Goal: Check status: Check status

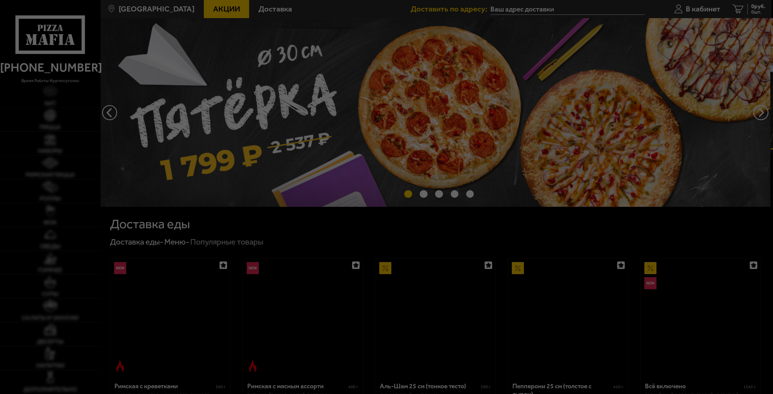
type input "[STREET_ADDRESS]"
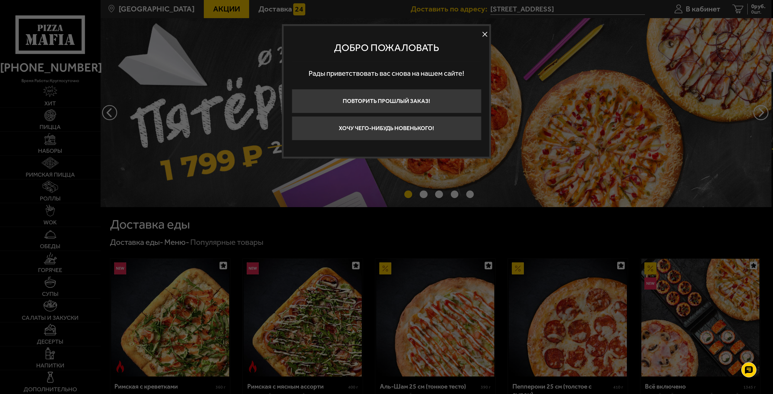
click at [485, 35] on button at bounding box center [484, 34] width 9 height 9
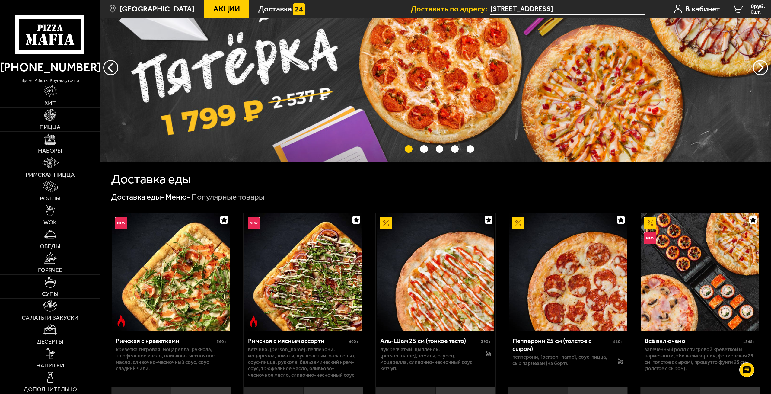
scroll to position [60, 0]
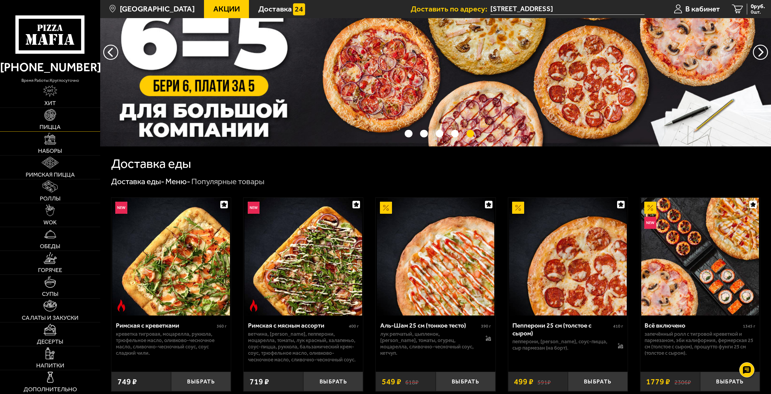
click at [50, 118] on img at bounding box center [50, 115] width 12 height 12
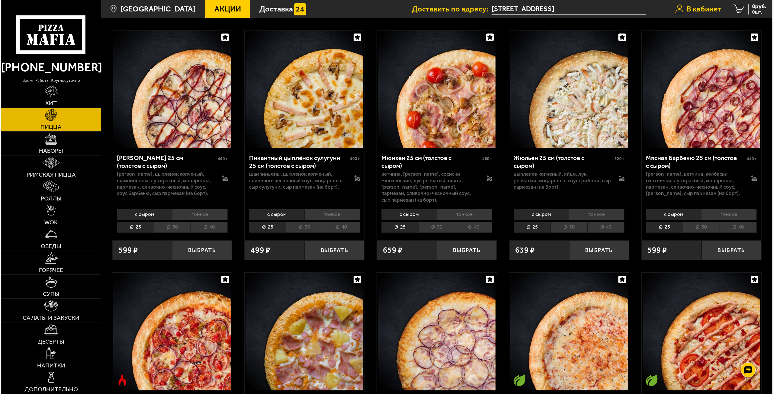
scroll to position [1237, 0]
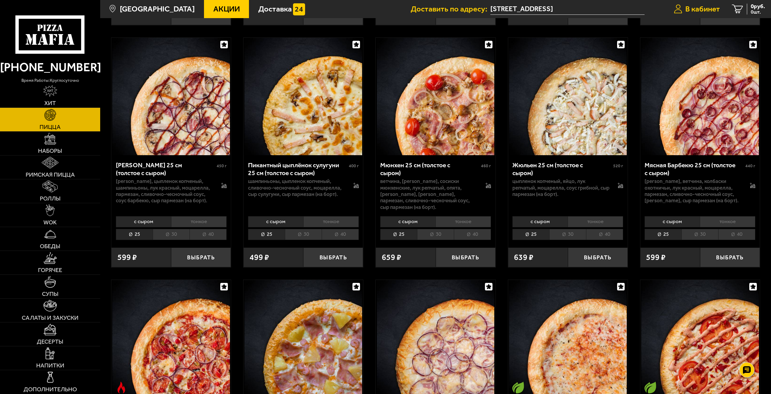
click at [695, 11] on span "В кабинет" at bounding box center [702, 9] width 35 height 8
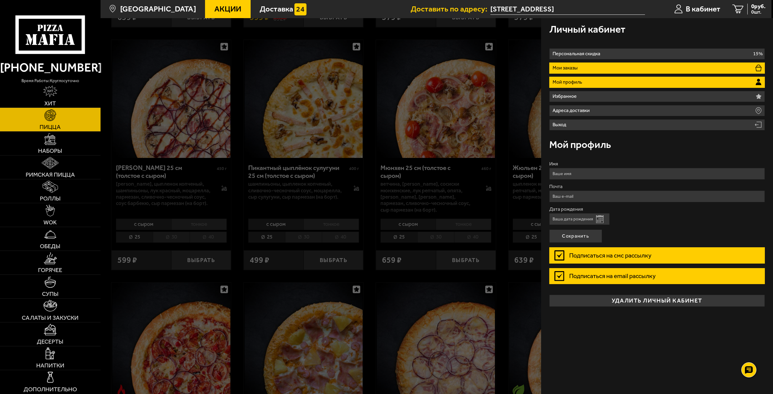
click at [593, 72] on li "Мои заказы" at bounding box center [657, 67] width 216 height 11
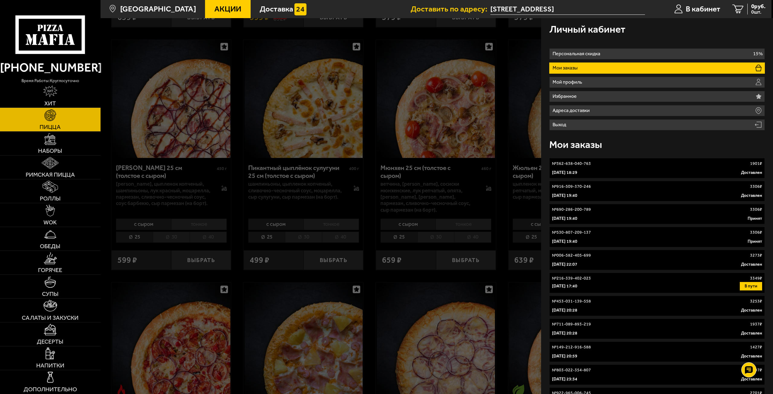
click at [640, 191] on link "№ 916-509-370-246 3306 ₽ [DATE] 19:40 Доставлен" at bounding box center [657, 191] width 216 height 21
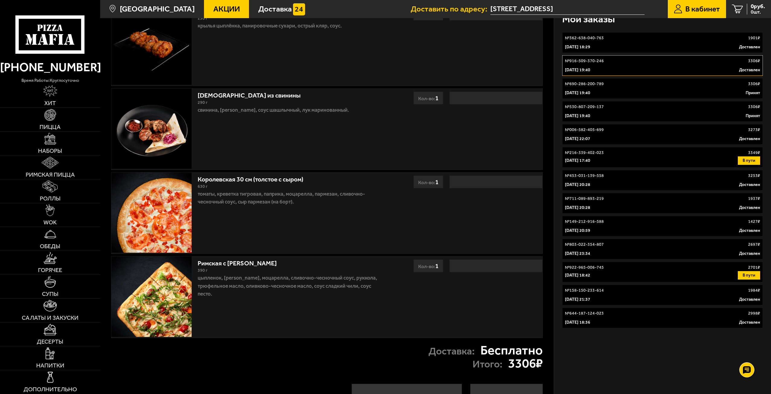
scroll to position [121, 0]
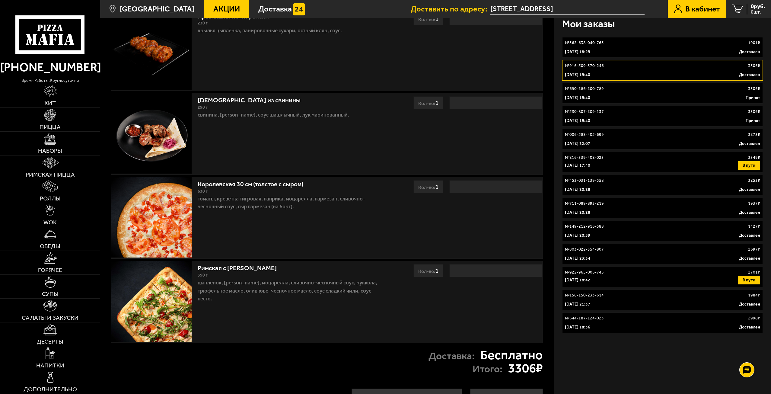
click at [625, 99] on div "[DATE] 19:40 Принят" at bounding box center [662, 98] width 195 height 6
click at [617, 110] on div "№ 530-807-209-137 3306 ₽" at bounding box center [662, 112] width 195 height 6
click at [607, 101] on link "№ 690-286-200-789 3306 ₽ [DATE] 19:40 Принят" at bounding box center [662, 93] width 201 height 21
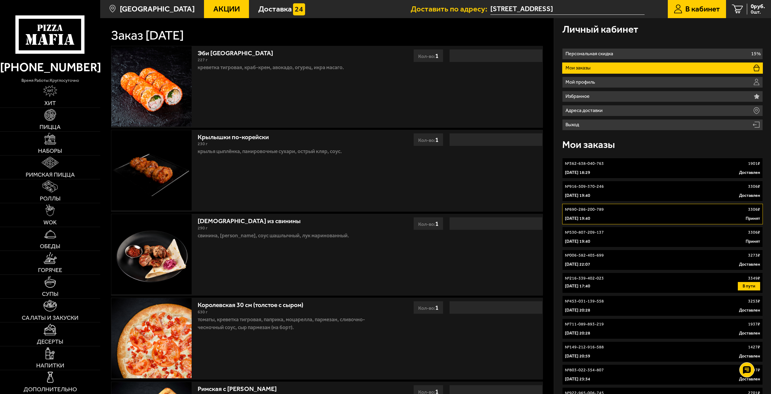
click at [654, 235] on div "№ 530-807-209-137 3306 ₽" at bounding box center [662, 232] width 195 height 6
click at [612, 199] on link "№ 916-509-370-246 3306 ₽ [DATE] 19:40 Доставлен" at bounding box center [662, 191] width 201 height 21
click at [590, 287] on p "[DATE] 17:40" at bounding box center [577, 286] width 25 height 6
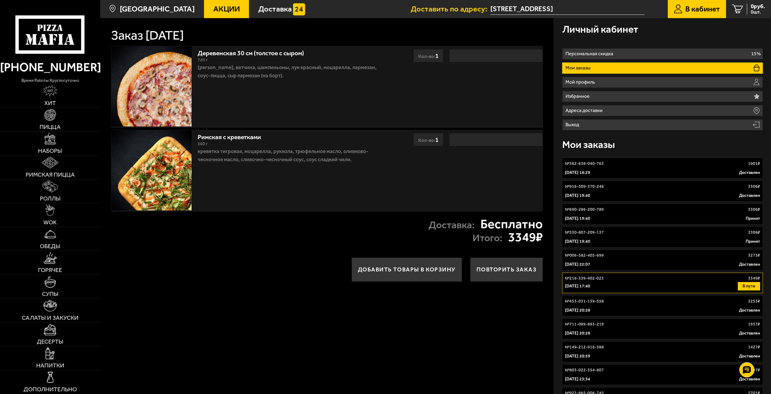
click at [603, 300] on div "№ 453-031-139-558 3253 ₽" at bounding box center [662, 301] width 195 height 6
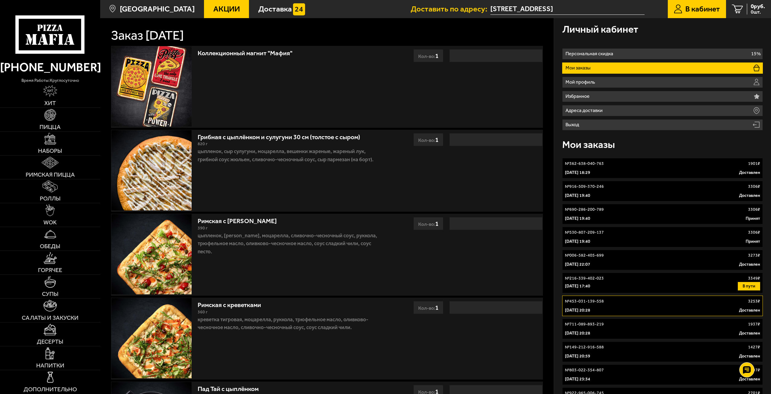
click at [614, 327] on link "№ 711-089-893-219 1937 ₽ [DATE] 20:28 Доставлен" at bounding box center [662, 328] width 201 height 21
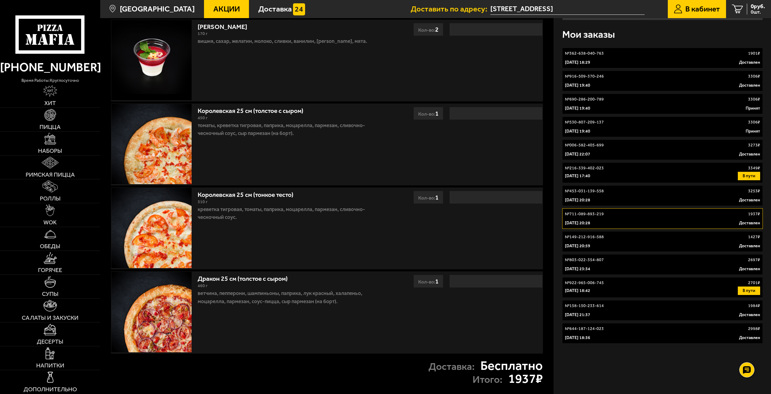
scroll to position [121, 0]
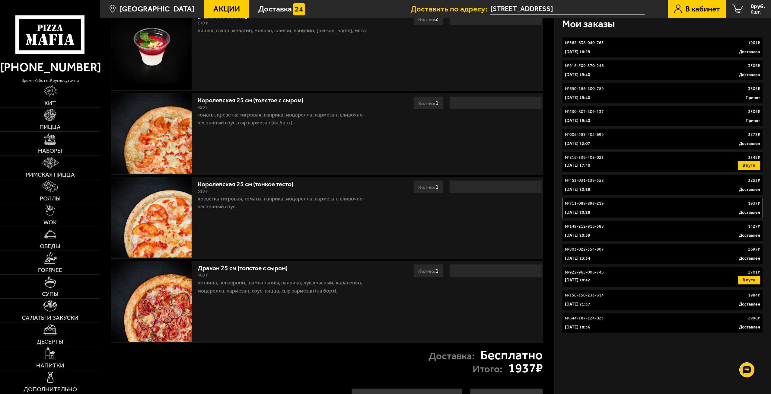
click at [644, 324] on link "№ 644-187-124-023 2998 ₽ [DATE] 18:36 Доставлен" at bounding box center [662, 322] width 201 height 21
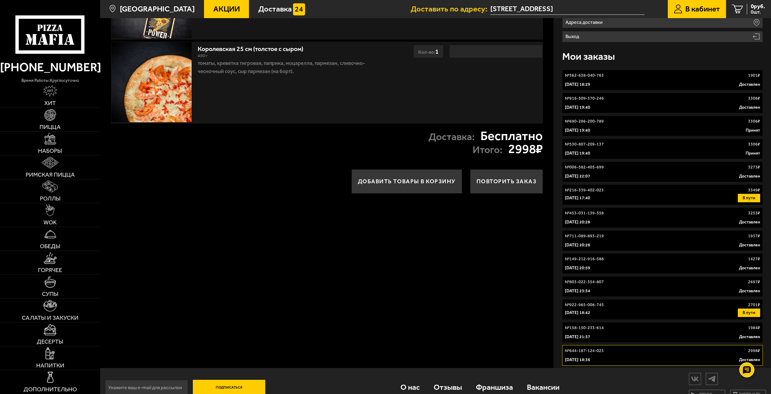
scroll to position [91, 0]
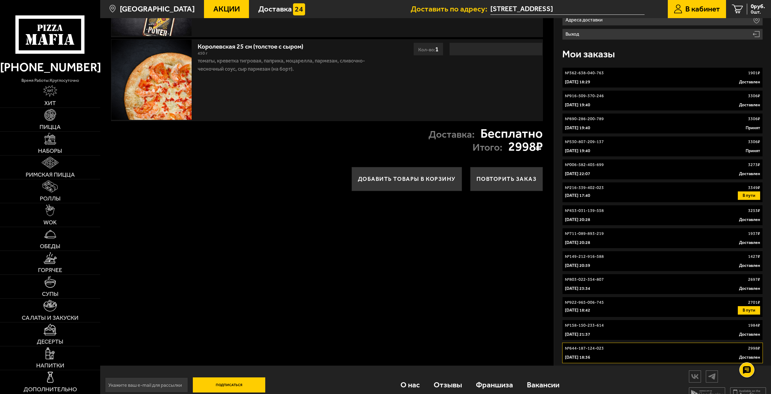
click at [630, 324] on div "№ 158-150-233-614 1984 ₽" at bounding box center [662, 325] width 195 height 6
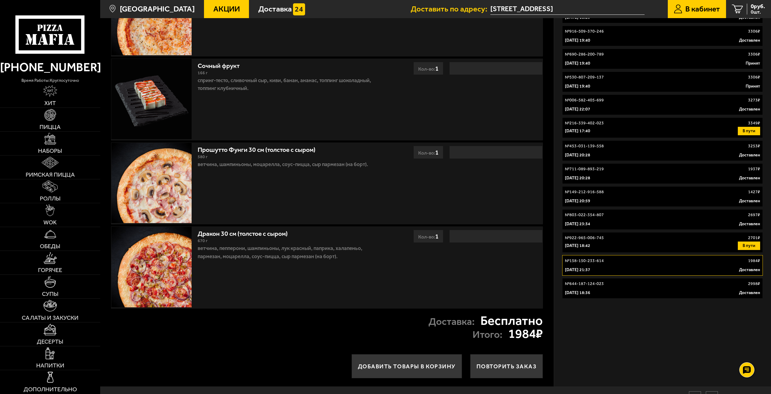
scroll to position [187, 0]
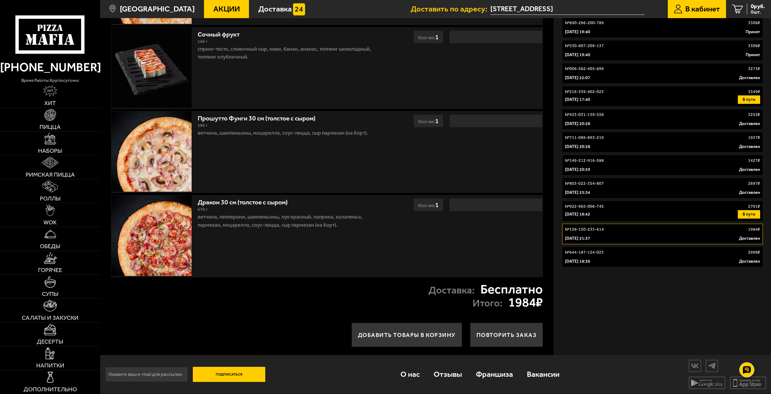
click at [617, 212] on div "[DATE] 18:42 В пути" at bounding box center [662, 214] width 195 height 8
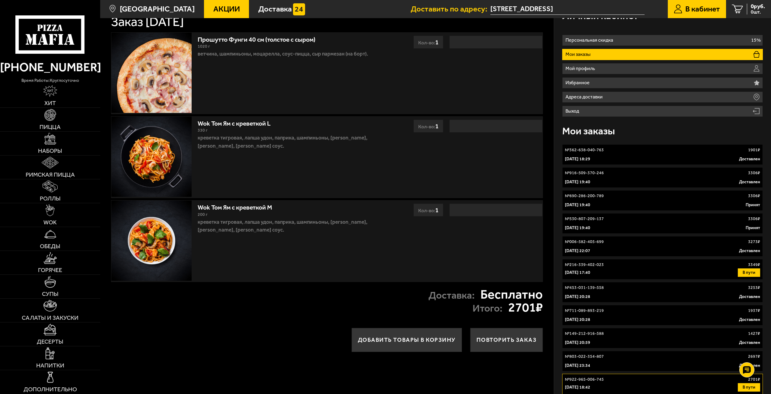
scroll to position [60, 0]
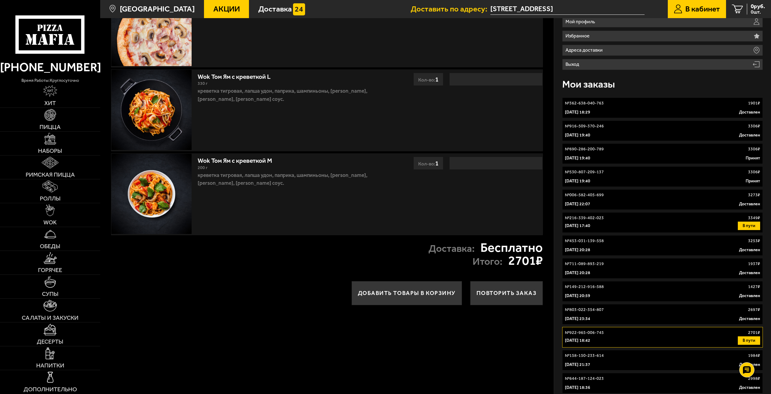
click at [614, 320] on div "[DATE] 23:34 Доставлен" at bounding box center [662, 319] width 195 height 6
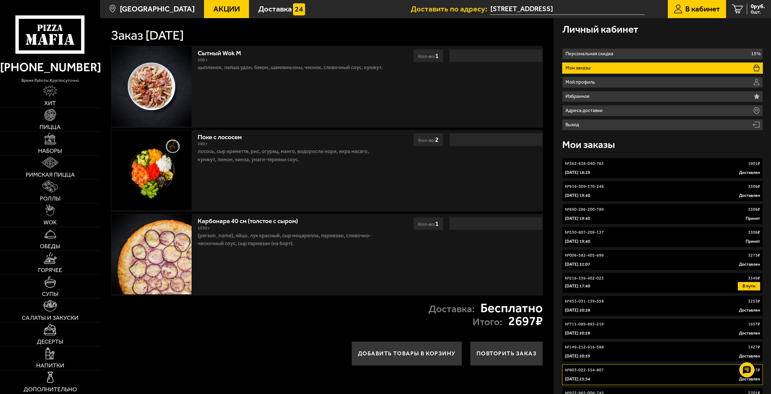
click at [634, 352] on link "№ 149-212-916-588 1427 ₽ [DATE] 20:59 Доставлен" at bounding box center [662, 351] width 201 height 21
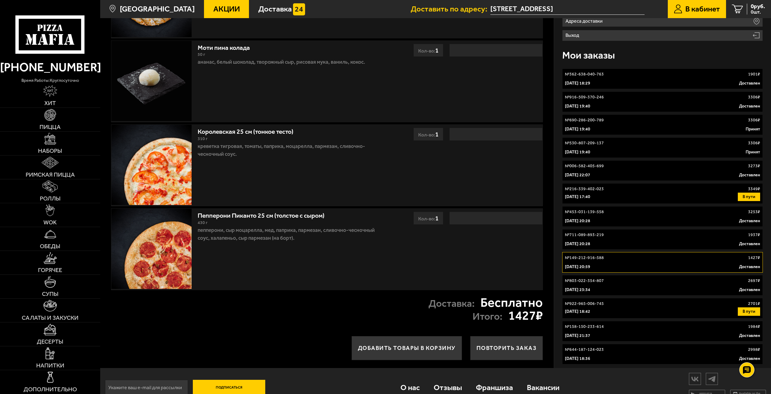
scroll to position [91, 0]
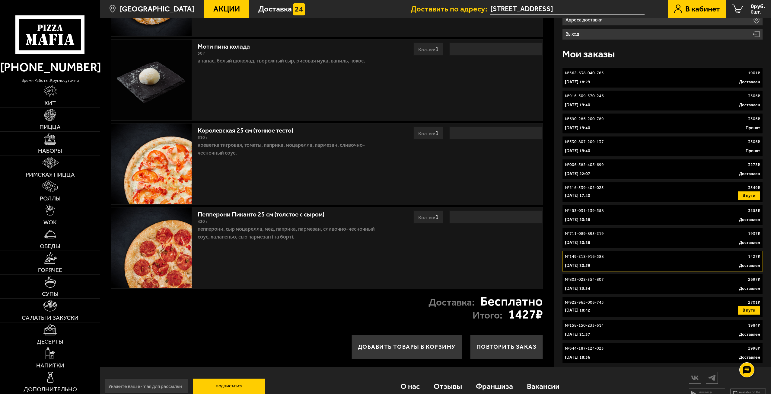
click at [628, 230] on link "№ 711-089-893-219 1937 ₽ [DATE] 20:28 Доставлен" at bounding box center [662, 238] width 201 height 21
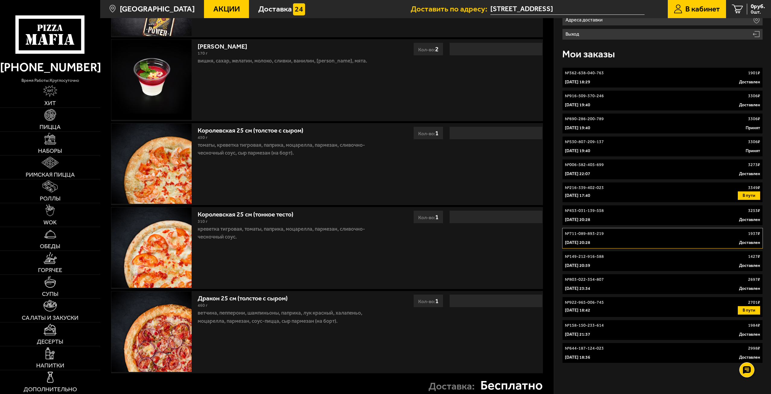
click at [609, 313] on div "[DATE] 18:42 В пути" at bounding box center [662, 310] width 195 height 8
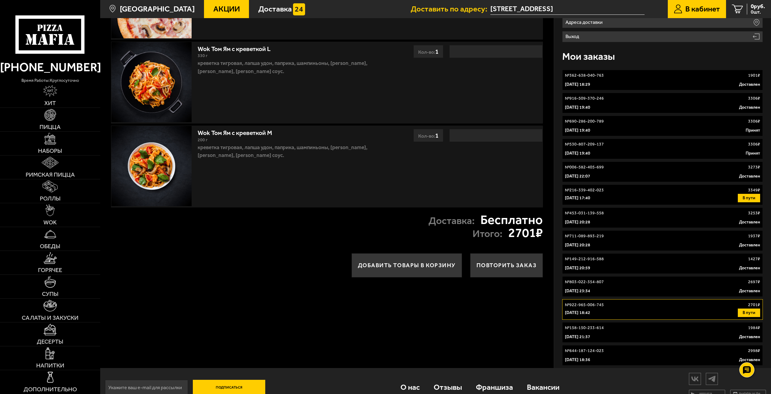
scroll to position [71, 0]
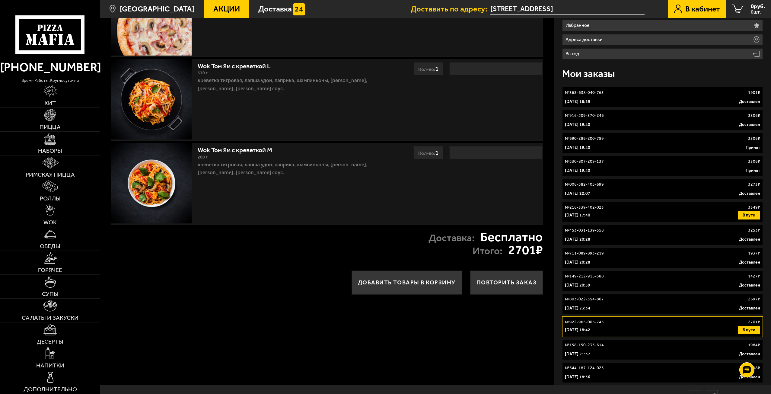
click at [614, 306] on div "[DATE] 23:34 Доставлен" at bounding box center [662, 308] width 195 height 6
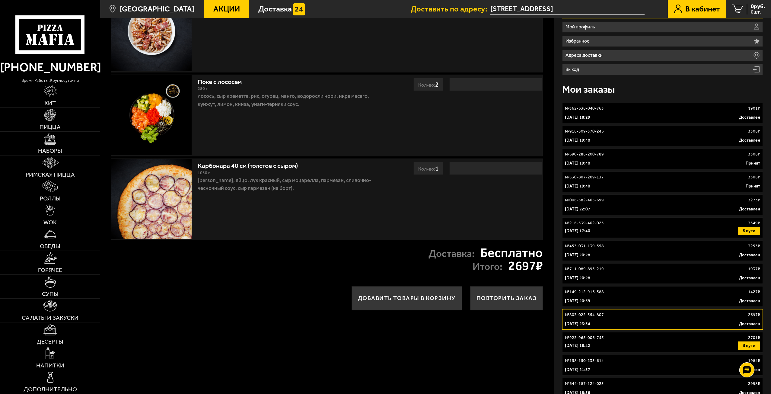
scroll to position [60, 0]
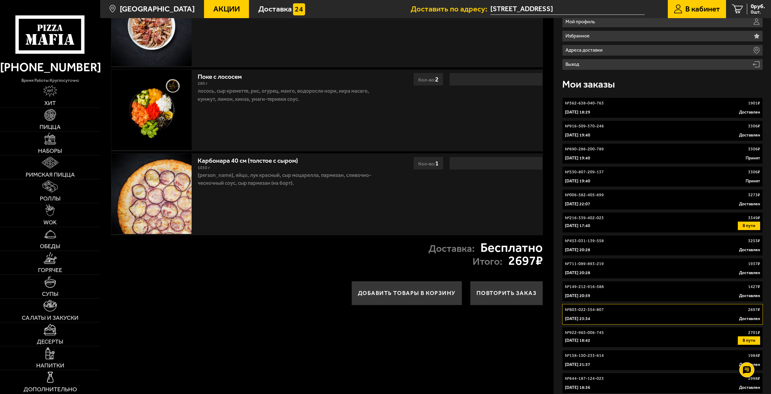
click at [590, 271] on p "[DATE] 20:28" at bounding box center [577, 273] width 25 height 6
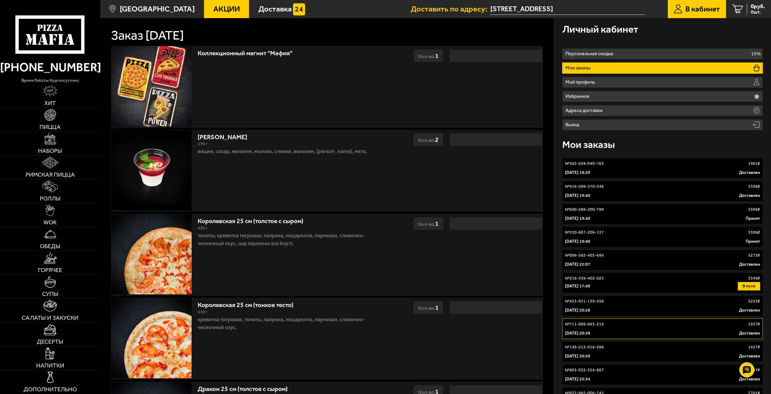
click at [636, 218] on div "[DATE] 19:40 Принят" at bounding box center [662, 218] width 195 height 6
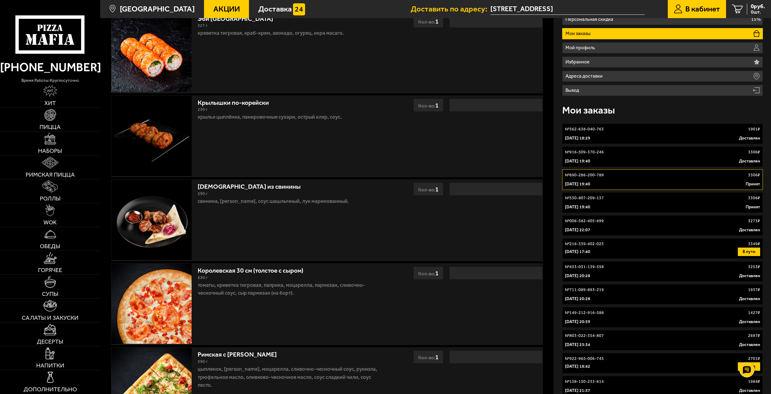
scroll to position [30, 0]
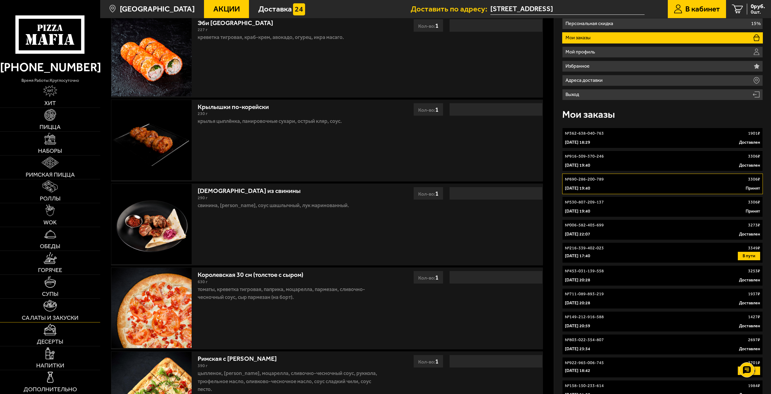
click at [53, 318] on span "Салаты и закуски" at bounding box center [50, 318] width 57 height 6
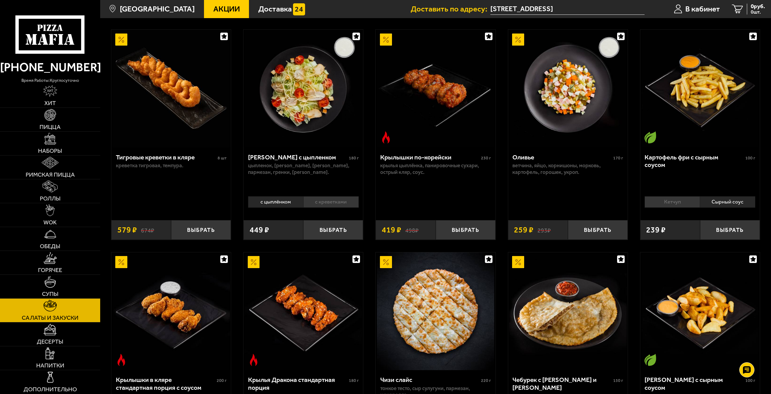
scroll to position [91, 0]
